Goal: Task Accomplishment & Management: Manage account settings

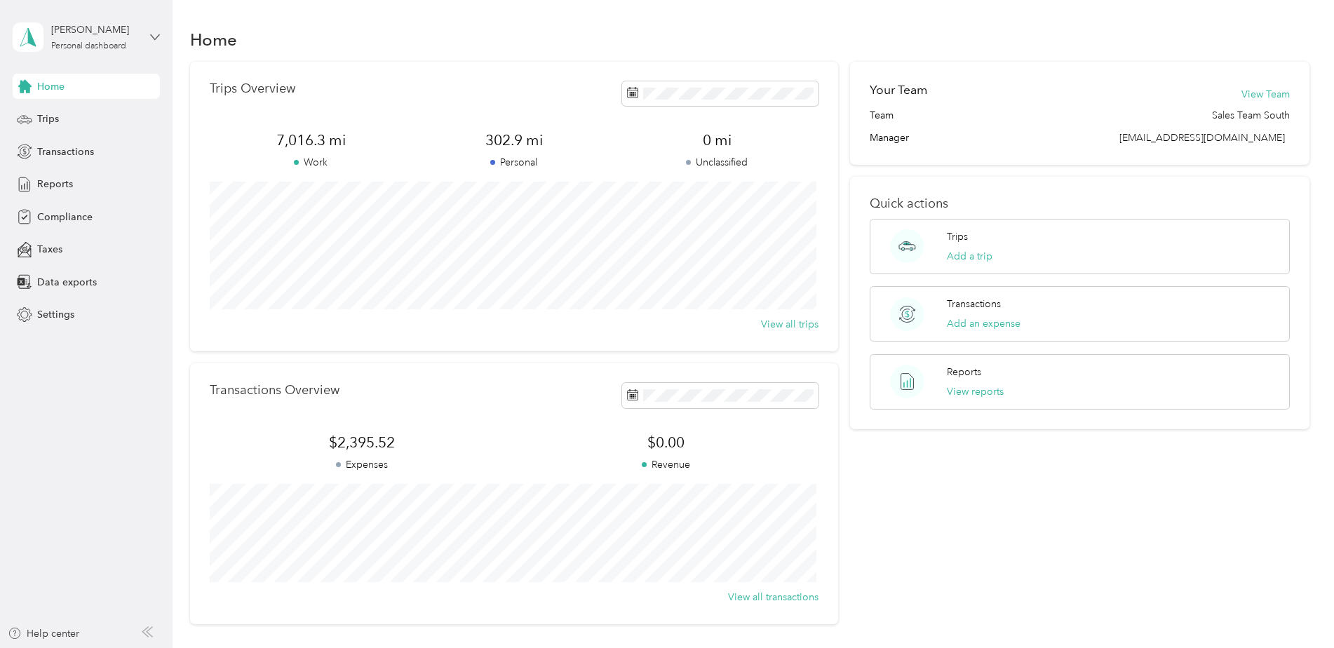
click at [155, 32] on icon at bounding box center [155, 37] width 10 height 10
click at [65, 114] on div "Log out" at bounding box center [52, 111] width 54 height 15
